Goal: Information Seeking & Learning: Learn about a topic

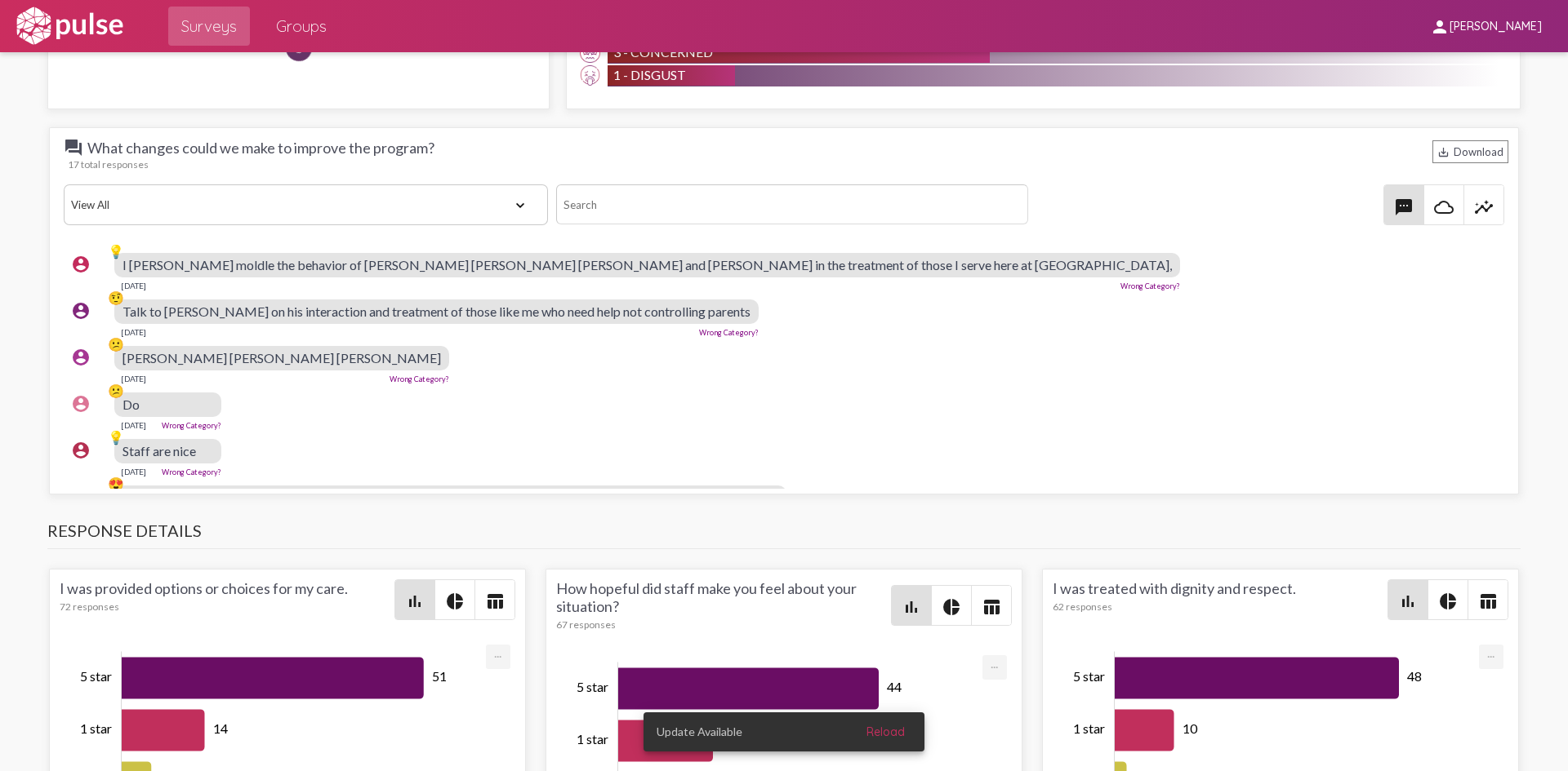
scroll to position [1632, 0]
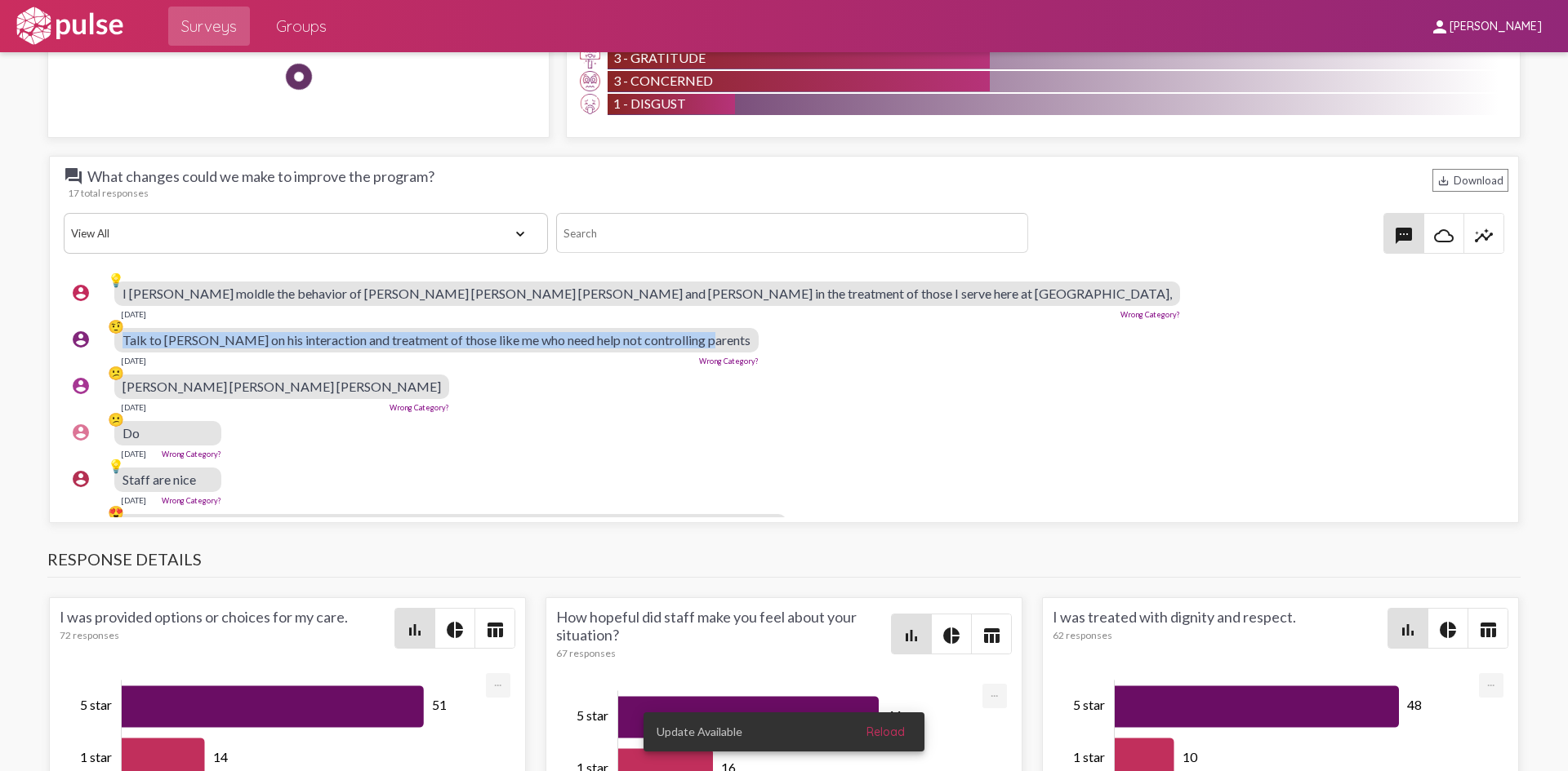
drag, startPoint x: 699, startPoint y: 342, endPoint x: 123, endPoint y: 347, distance: 576.0
click at [123, 347] on div "account_circle 🤨 Talk to [PERSON_NAME] on his interaction and treatment of thos…" at bounding box center [788, 347] width 1449 height 52
copy div "🤨 Talk to [PERSON_NAME] on his interaction and treatment of those like me who n…"
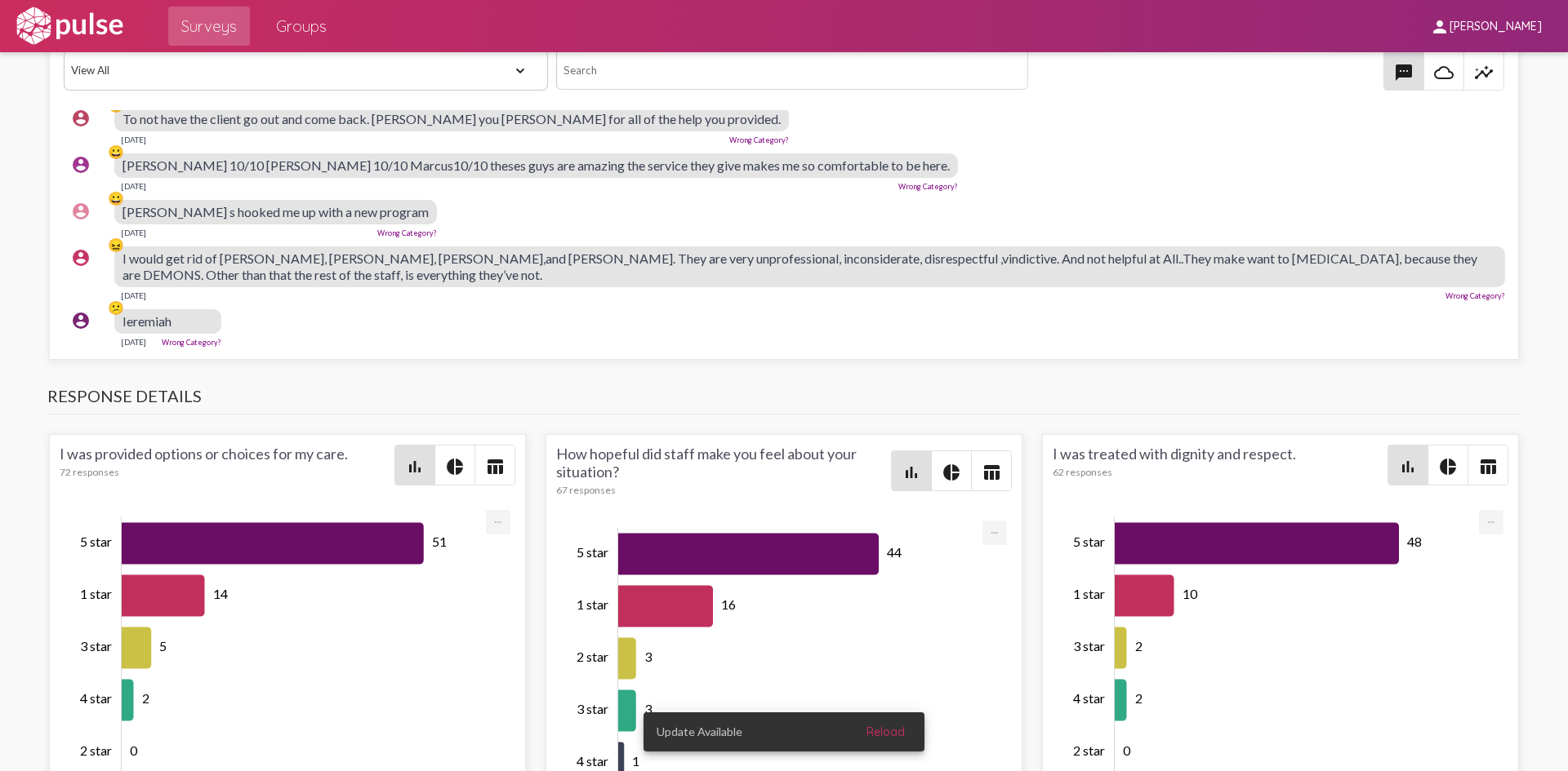
scroll to position [582, 0]
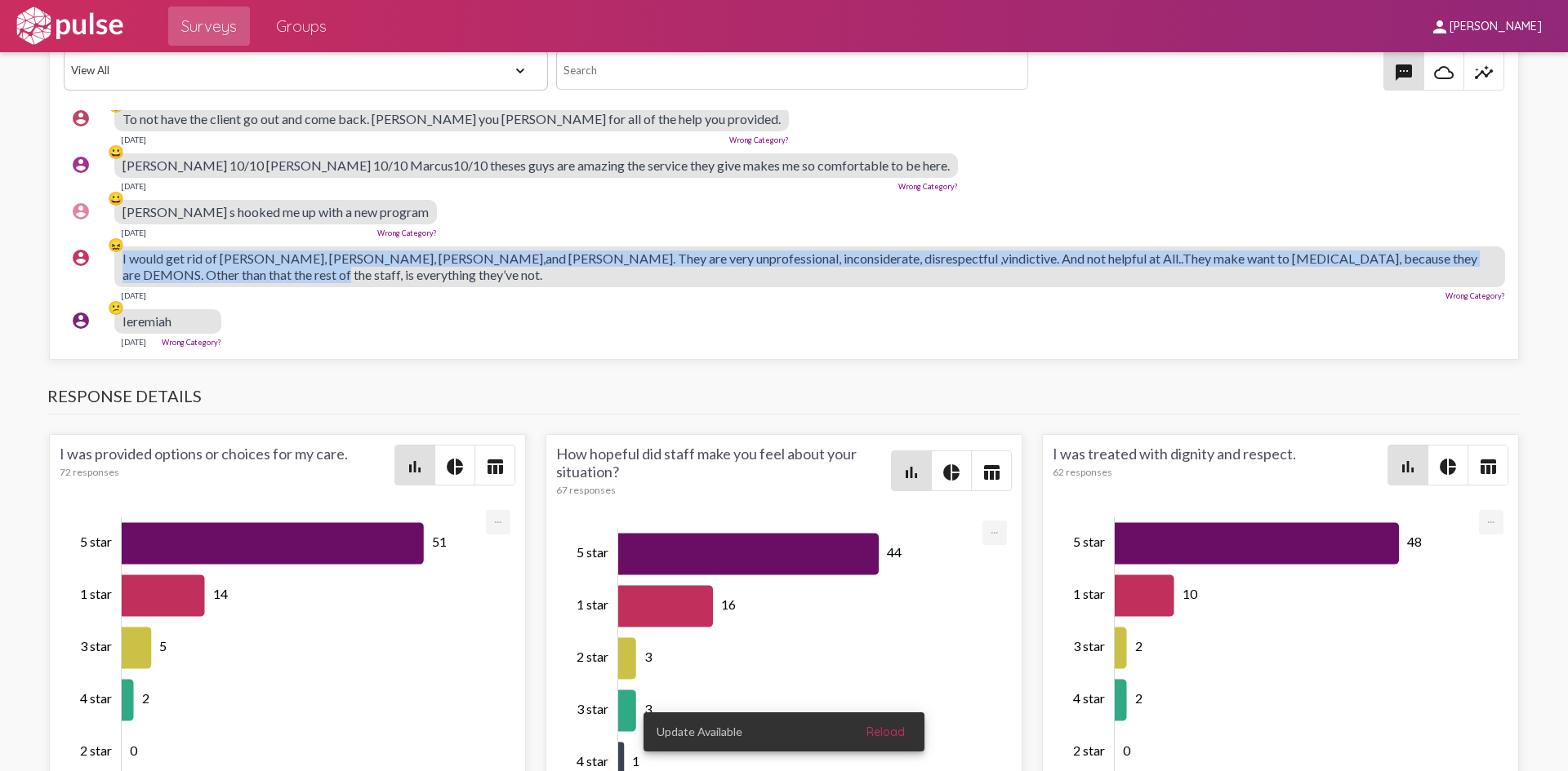
drag, startPoint x: 248, startPoint y: 262, endPoint x: 123, endPoint y: 249, distance: 125.7
click at [123, 249] on div "account_circle 😖 I would get rid of [PERSON_NAME], [PERSON_NAME], [PERSON_NAME]…" at bounding box center [788, 273] width 1449 height 68
copy div "😖 I would get rid of [PERSON_NAME], [PERSON_NAME], [PERSON_NAME],and [PERSON_NA…"
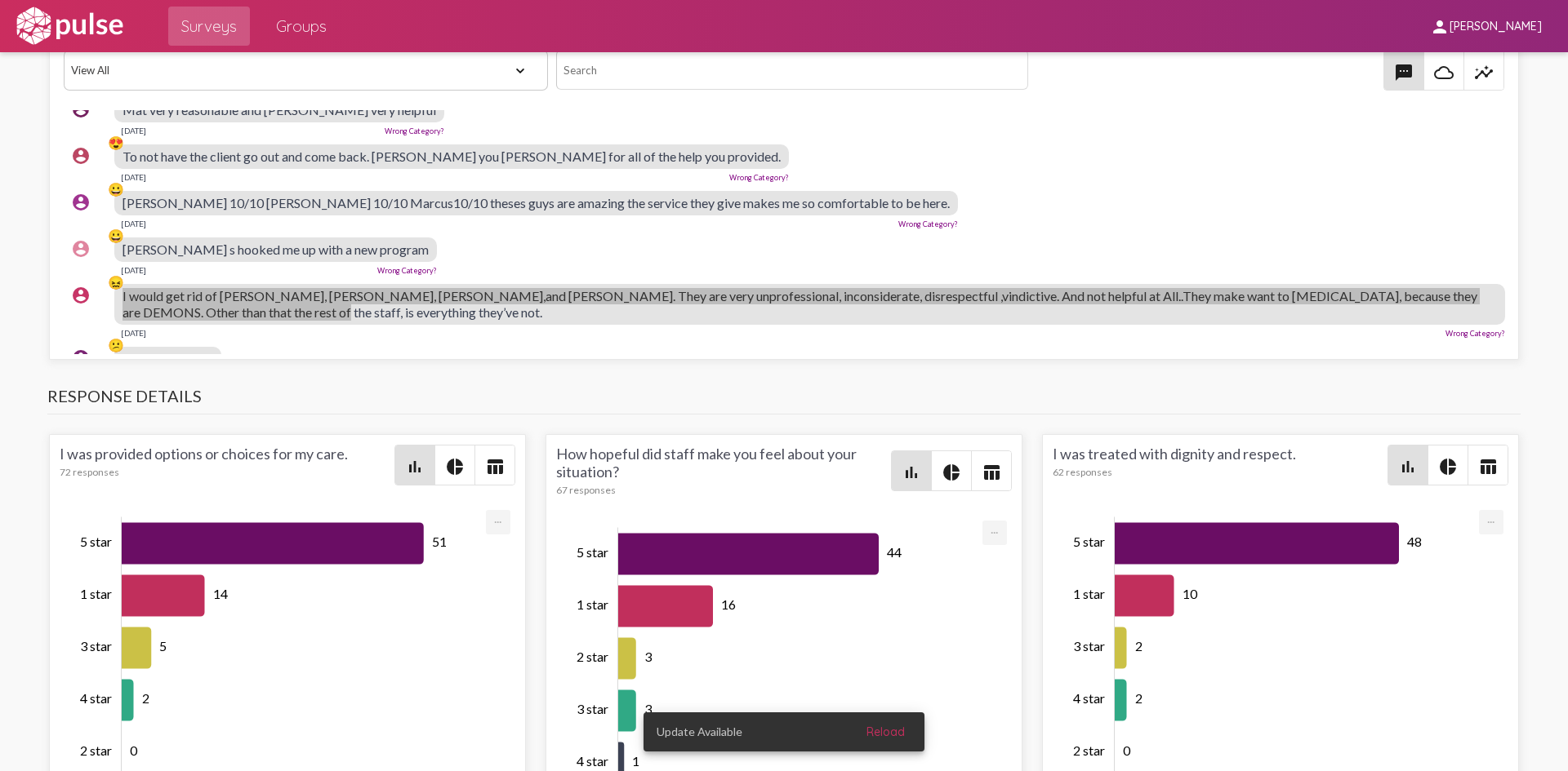
scroll to position [571, 0]
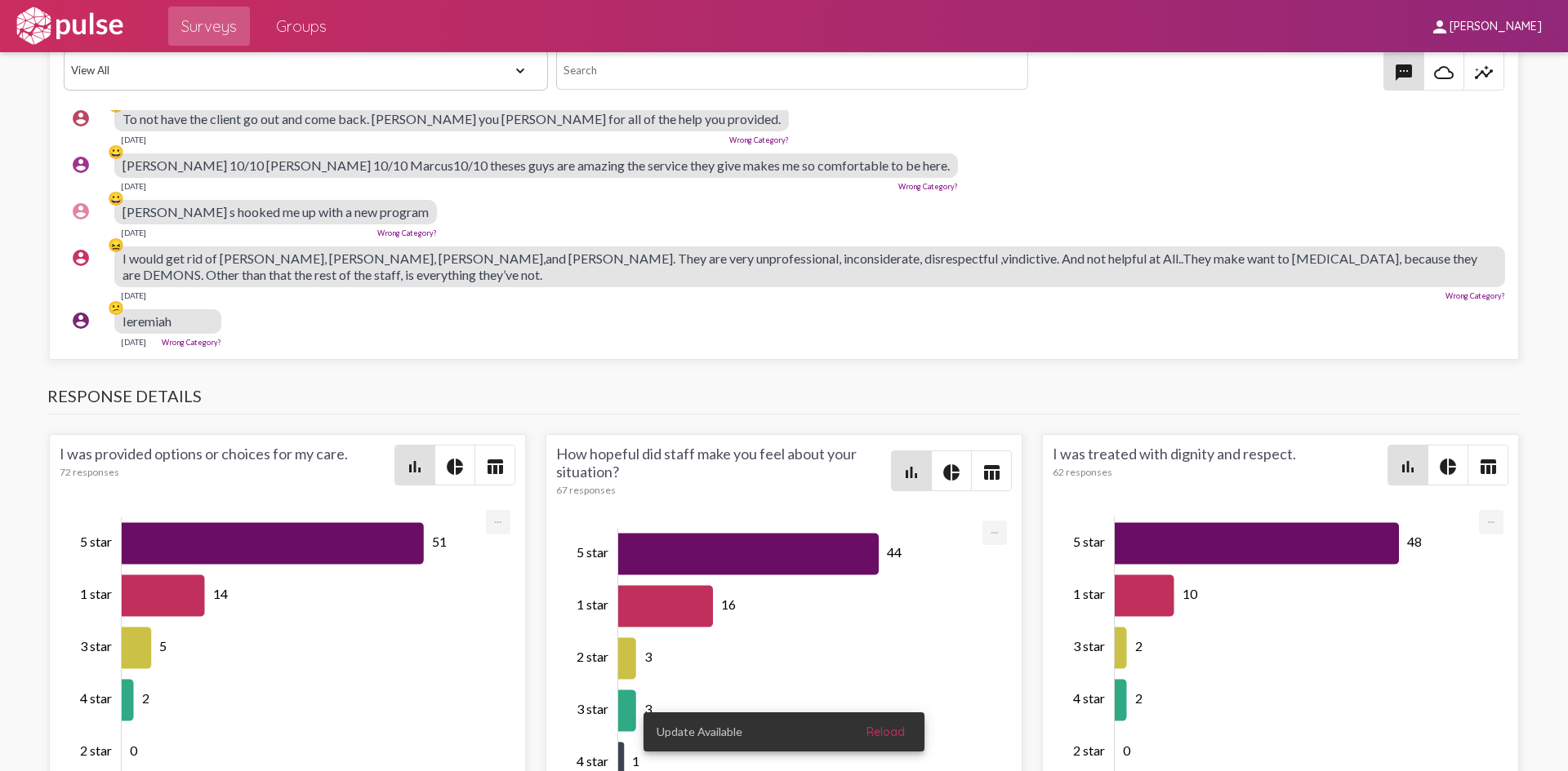
click at [308, 305] on div "account_circle 😕 Ieremiah [DATE] Wrong Category?" at bounding box center [788, 328] width 1449 height 52
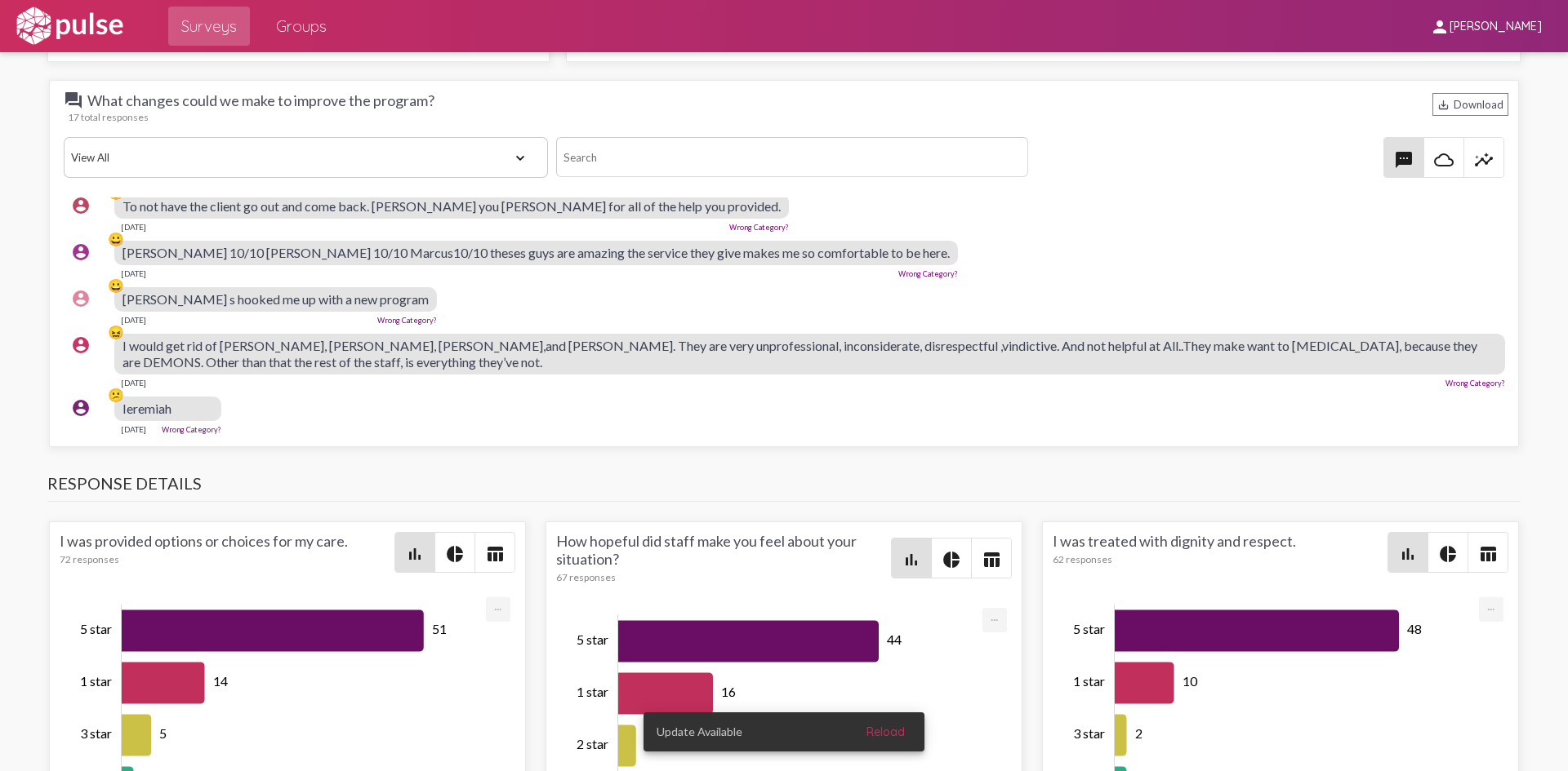
scroll to position [1632, 0]
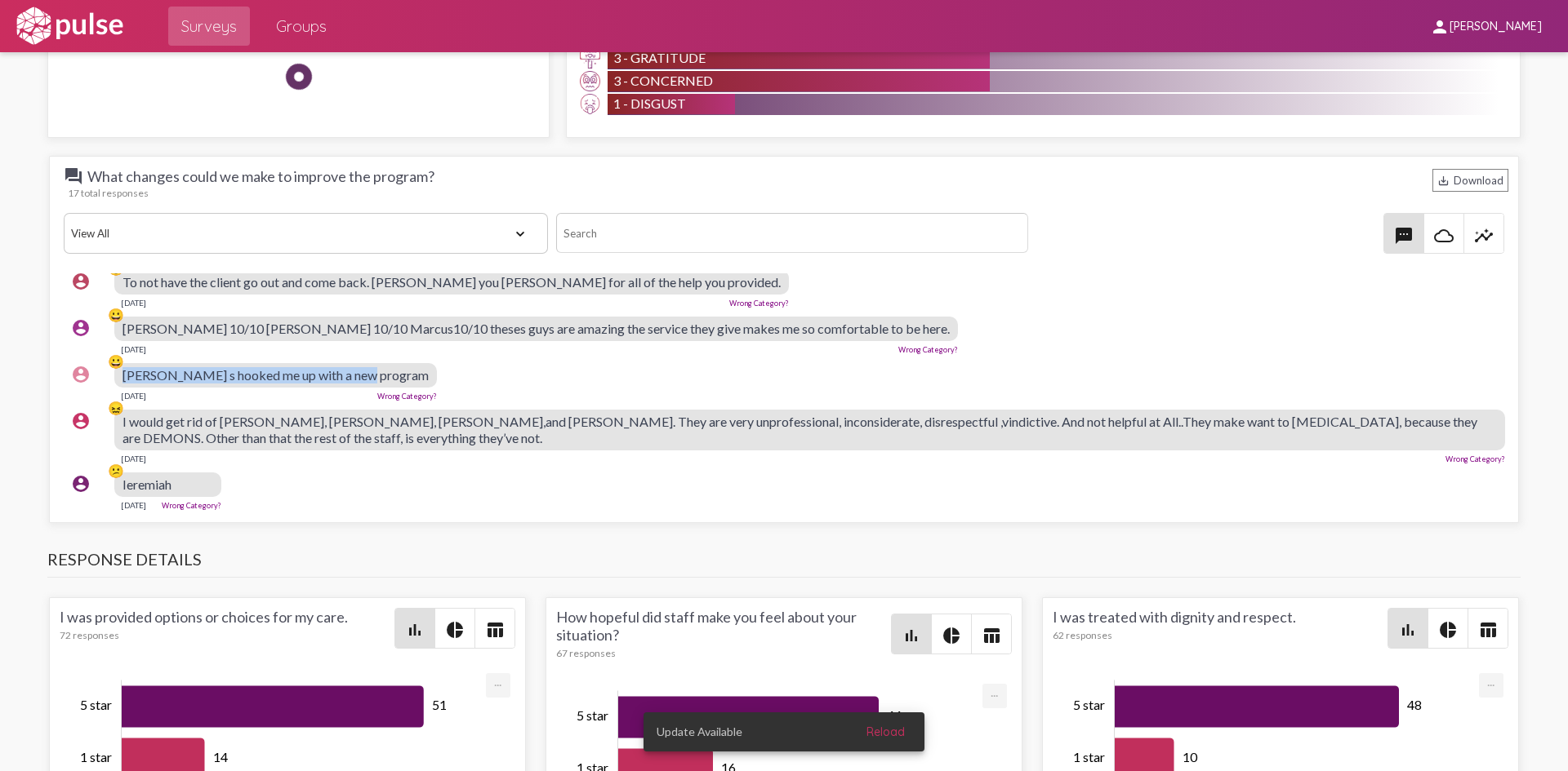
drag, startPoint x: 361, startPoint y: 360, endPoint x: 118, endPoint y: 362, distance: 243.0
click at [118, 362] on div "account_circle 😀 [PERSON_NAME] s hooked me up with a new program [DATE] Wrong C…" at bounding box center [788, 382] width 1449 height 52
copy div "😀 [PERSON_NAME] s hooked me up with a new program"
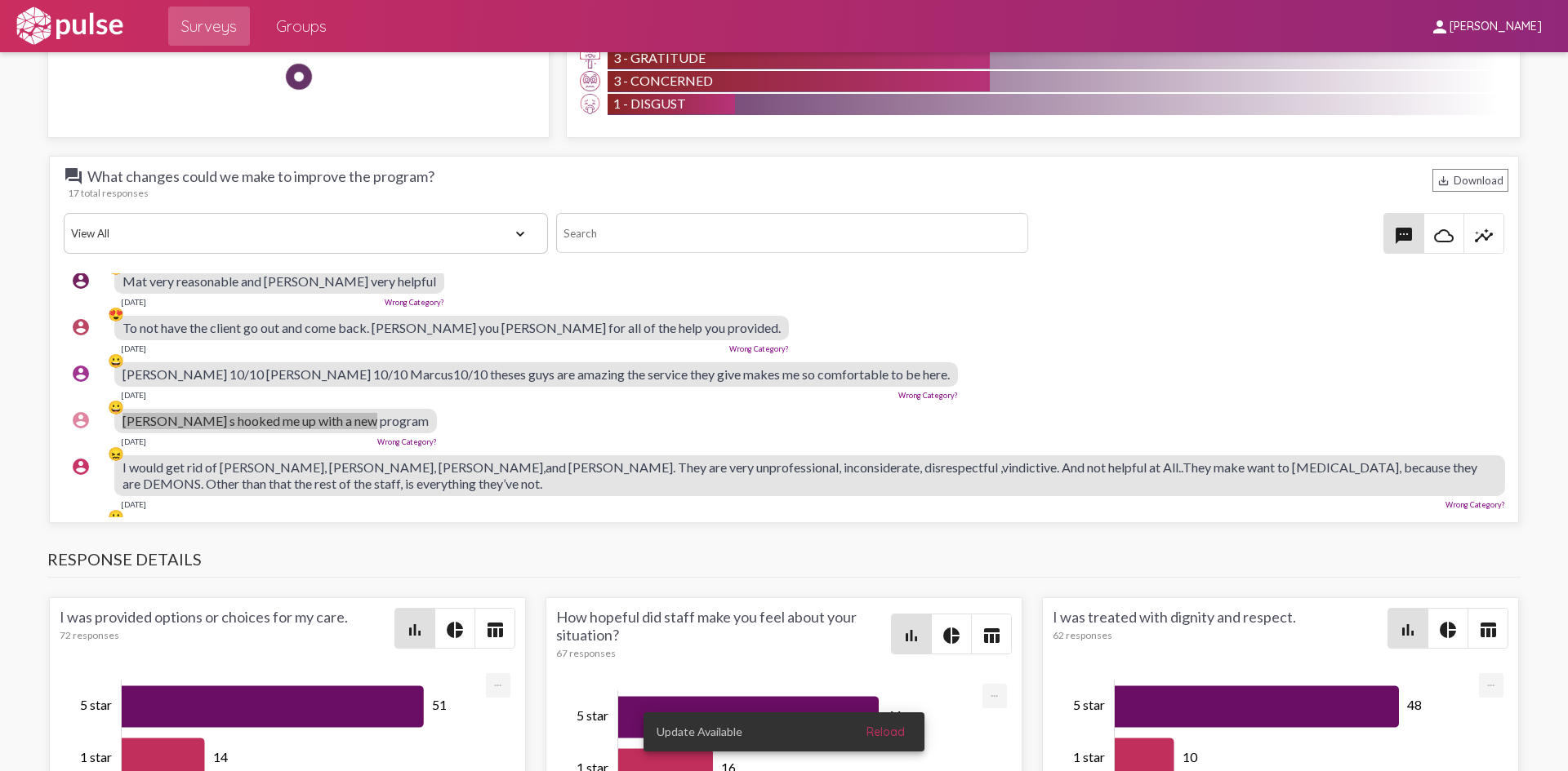
scroll to position [500, 0]
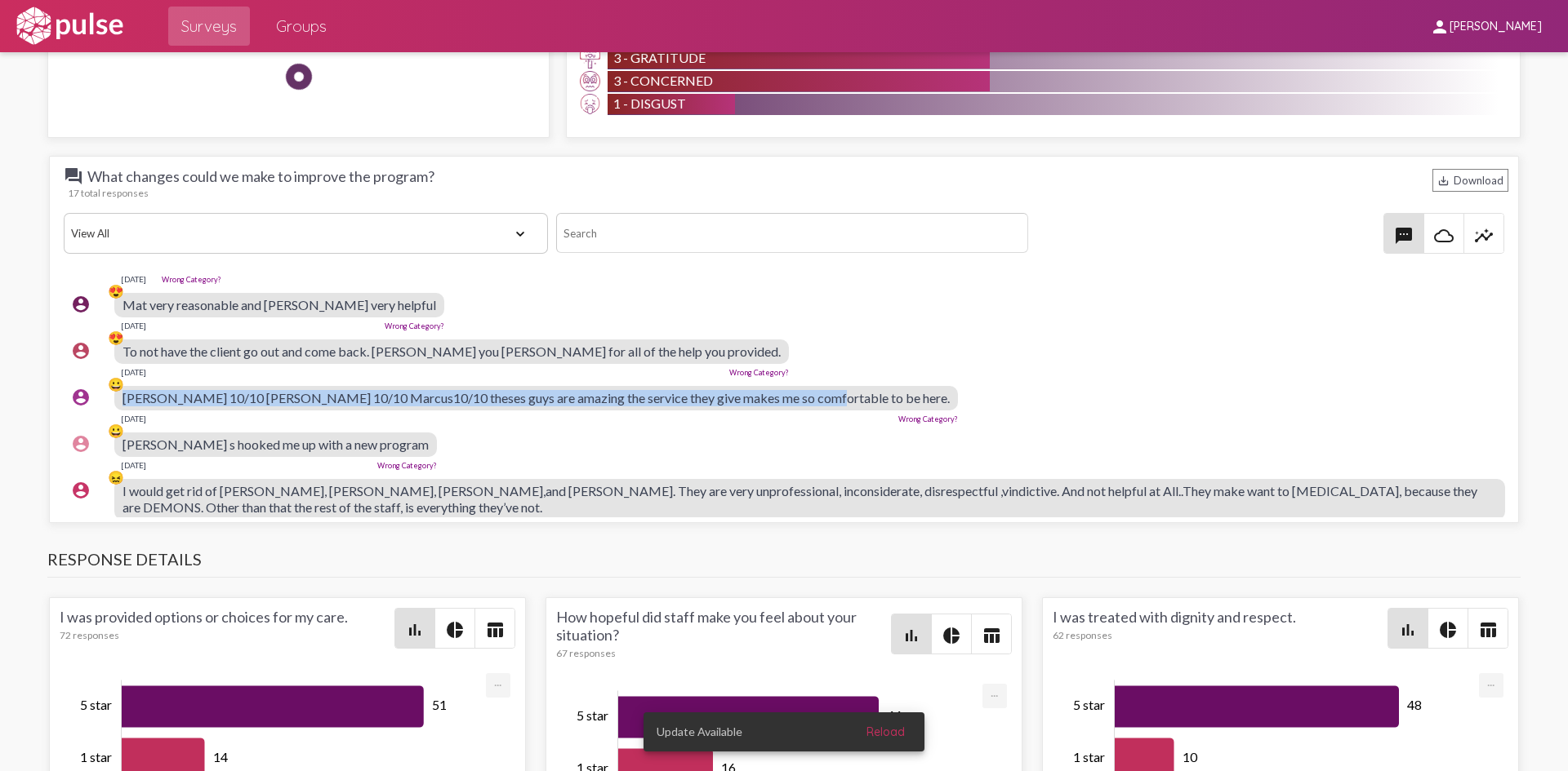
drag, startPoint x: 800, startPoint y: 396, endPoint x: 114, endPoint y: 391, distance: 686.0
click at [114, 391] on div "account_circle 😀 [PERSON_NAME] 10/10 [PERSON_NAME] 10/10 Marcus10/10 theses guy…" at bounding box center [788, 404] width 1449 height 52
copy div "😀 [PERSON_NAME] 10/10 [PERSON_NAME] 10/10 Marcus10/10 theses guys are amazing t…"
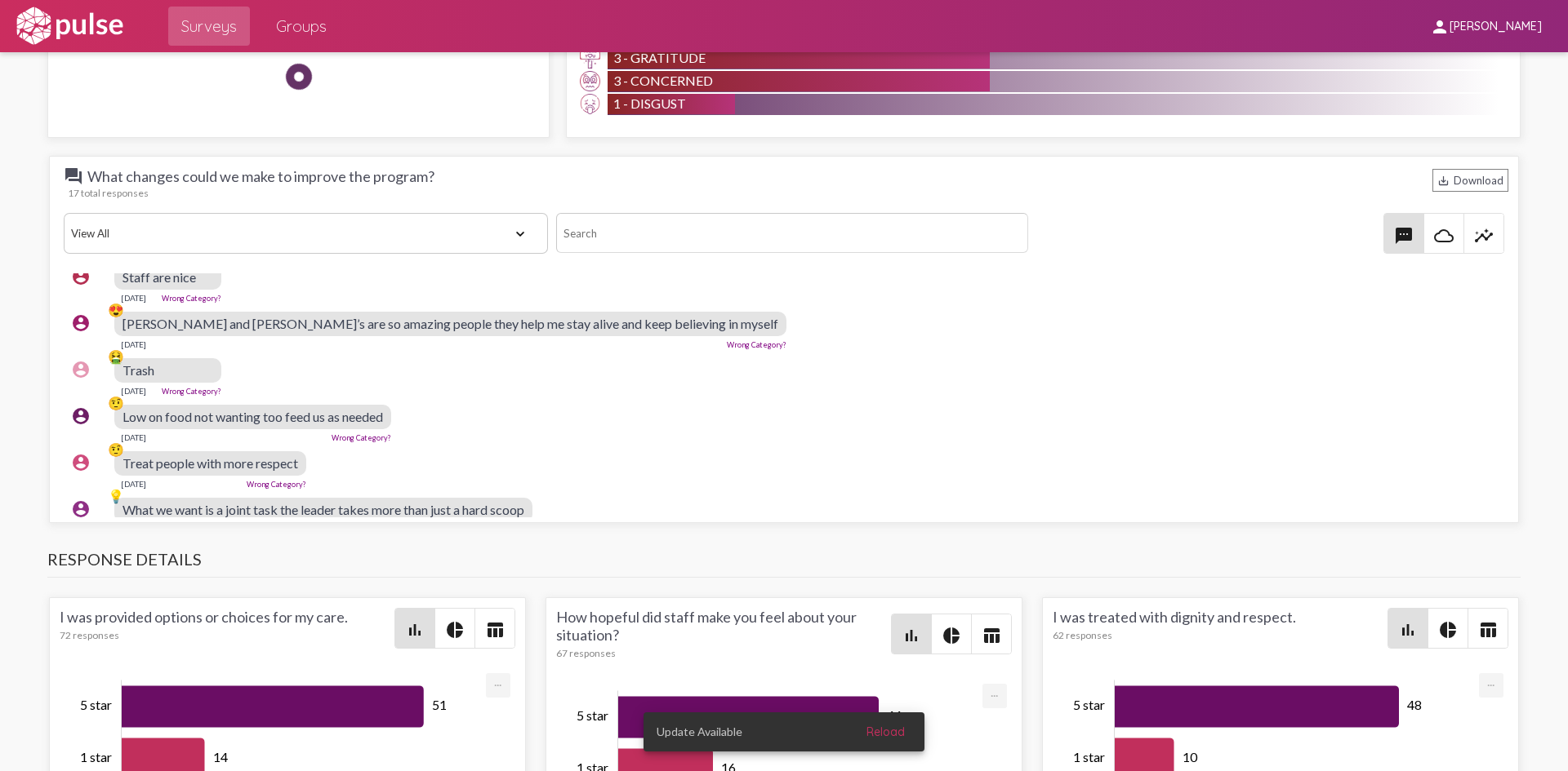
scroll to position [174, 0]
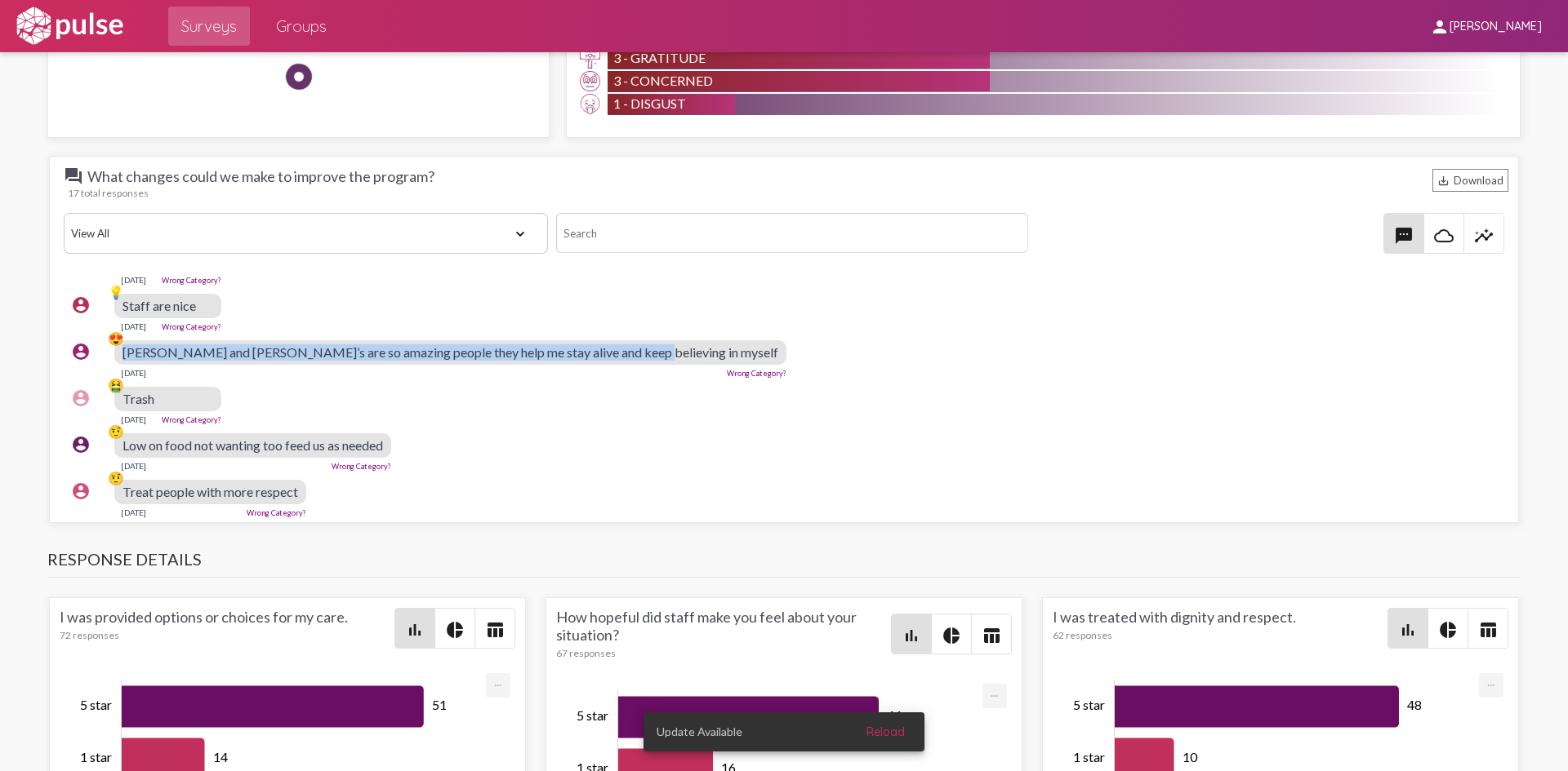
drag, startPoint x: 627, startPoint y: 352, endPoint x: 121, endPoint y: 351, distance: 506.0
click at [121, 351] on div "account_circle 😍 [PERSON_NAME] and [PERSON_NAME]’s are so amazing people they h…" at bounding box center [788, 359] width 1449 height 52
copy div "😍 [PERSON_NAME] and [PERSON_NAME]’s are so amazing people they help me stay ali…"
